Goal: Transaction & Acquisition: Subscribe to service/newsletter

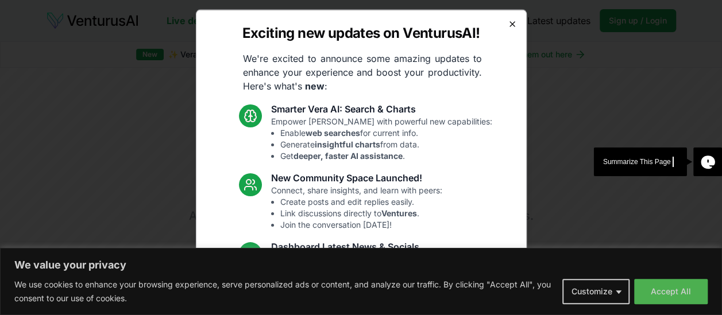
click at [508, 24] on icon "button" at bounding box center [512, 23] width 9 height 9
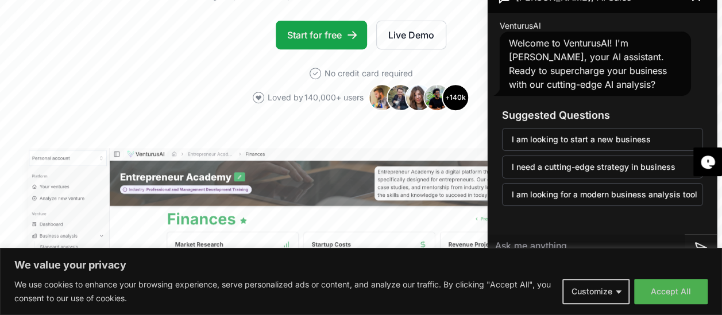
scroll to position [230, 0]
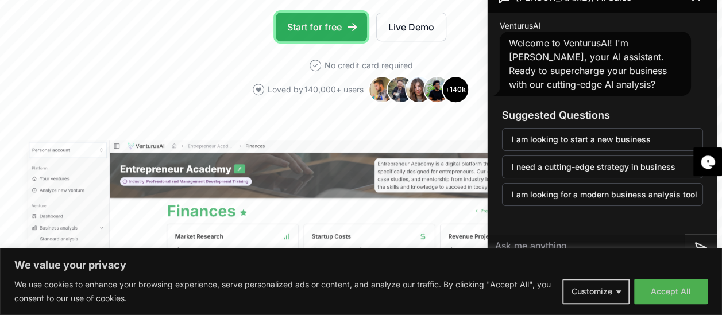
click at [316, 25] on link "Start for free" at bounding box center [321, 27] width 91 height 29
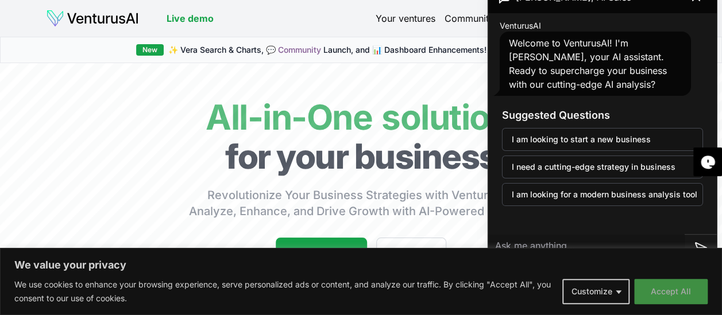
click at [667, 293] on button "Accept All" at bounding box center [671, 291] width 74 height 25
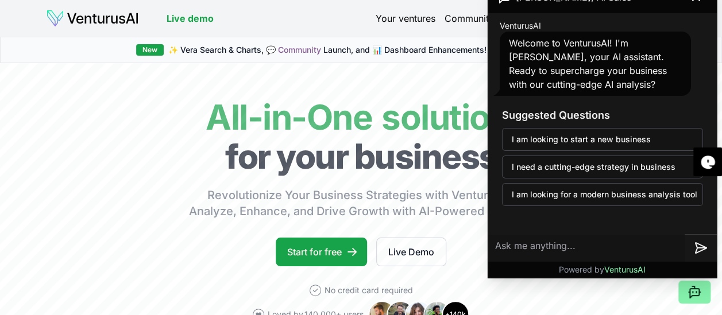
click at [714, 168] on circle at bounding box center [707, 162] width 29 height 29
click at [580, 24] on div "VenturusAI Welcome to VenturusAI! I'm [PERSON_NAME], your AI assistant. Ready t…" at bounding box center [602, 58] width 219 height 80
click at [676, 18] on div "VenturusAI Welcome to VenturusAI! I'm [PERSON_NAME], your AI assistant. Ready t…" at bounding box center [602, 58] width 219 height 80
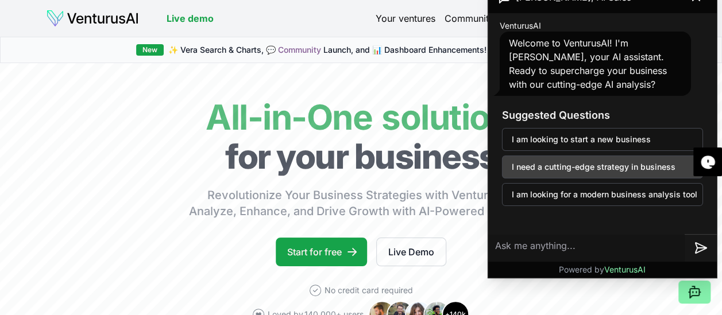
click at [693, 163] on button at bounding box center [707, 162] width 29 height 29
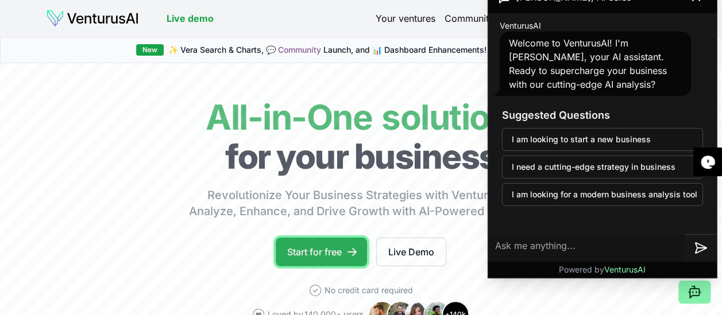
click at [333, 256] on link "Start for free" at bounding box center [321, 252] width 91 height 29
